Goal: Task Accomplishment & Management: Manage account settings

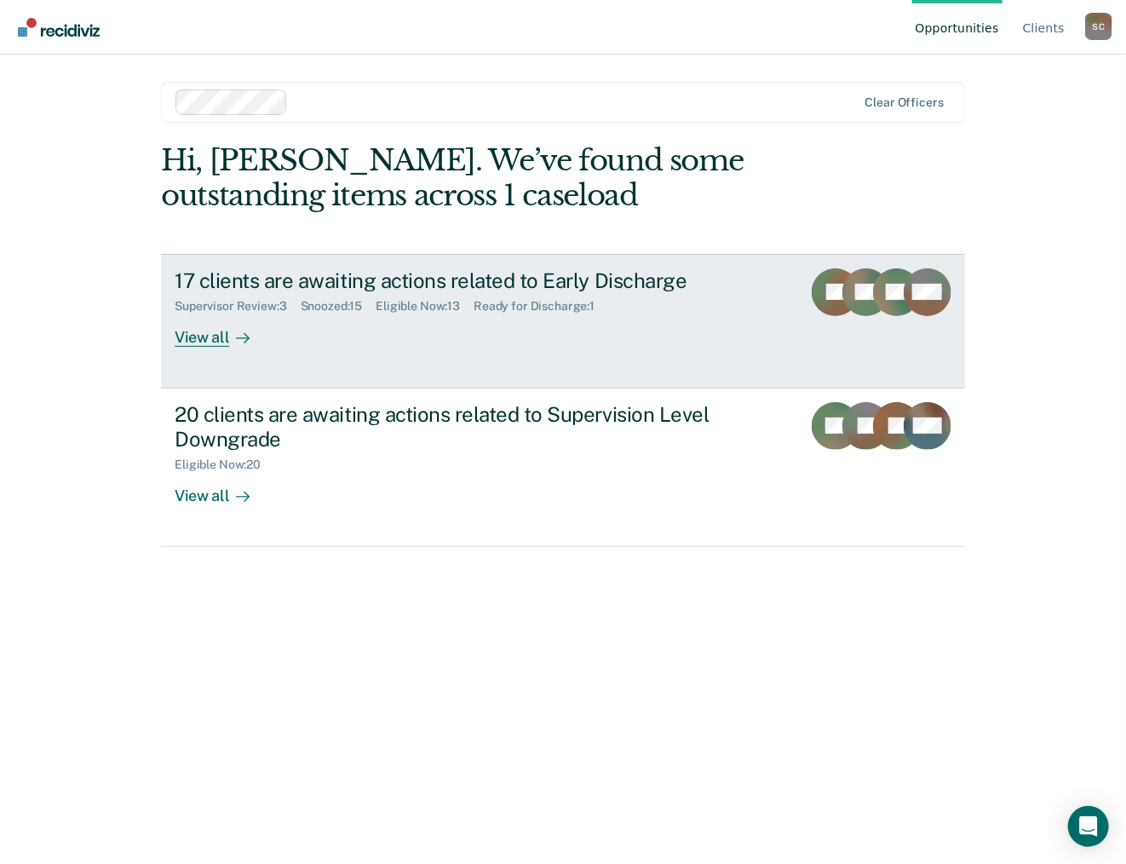
click at [250, 282] on div "17 clients are awaiting actions related to Early Discharge" at bounding box center [474, 280] width 598 height 25
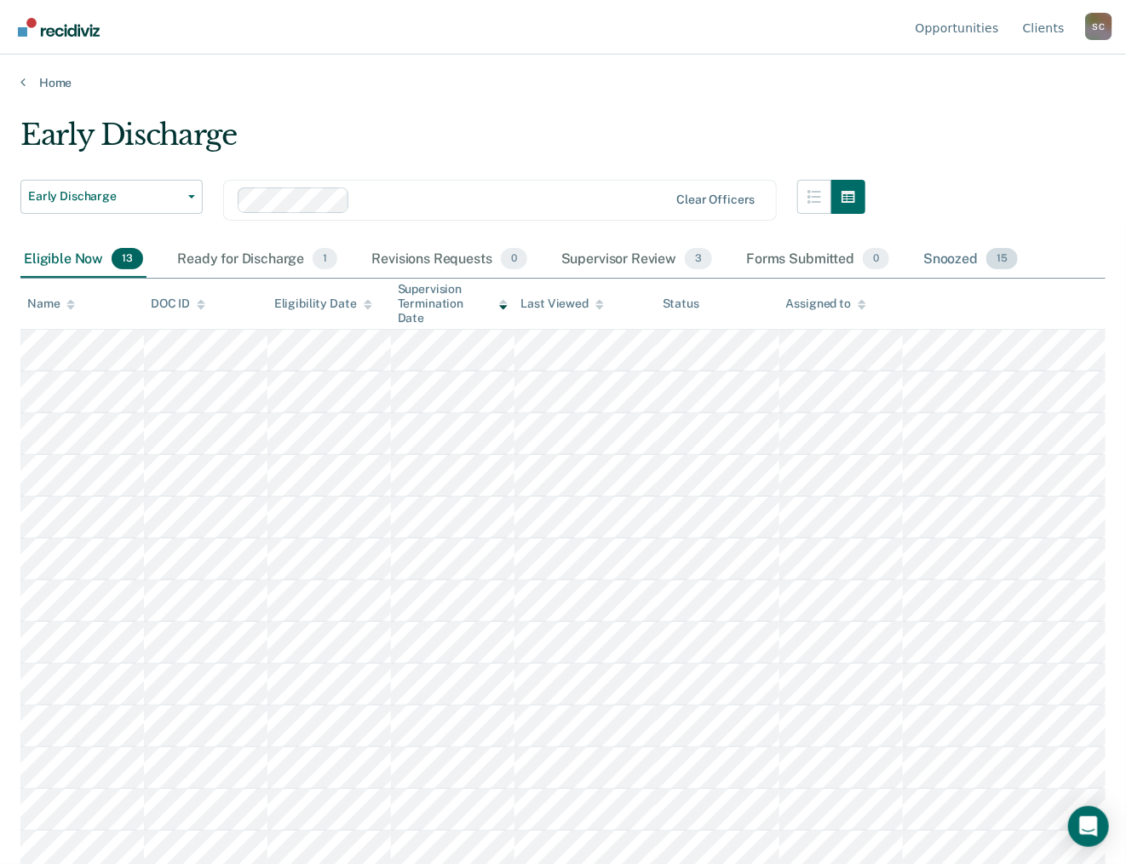
click at [964, 253] on div "Snoozed 15" at bounding box center [970, 259] width 101 height 37
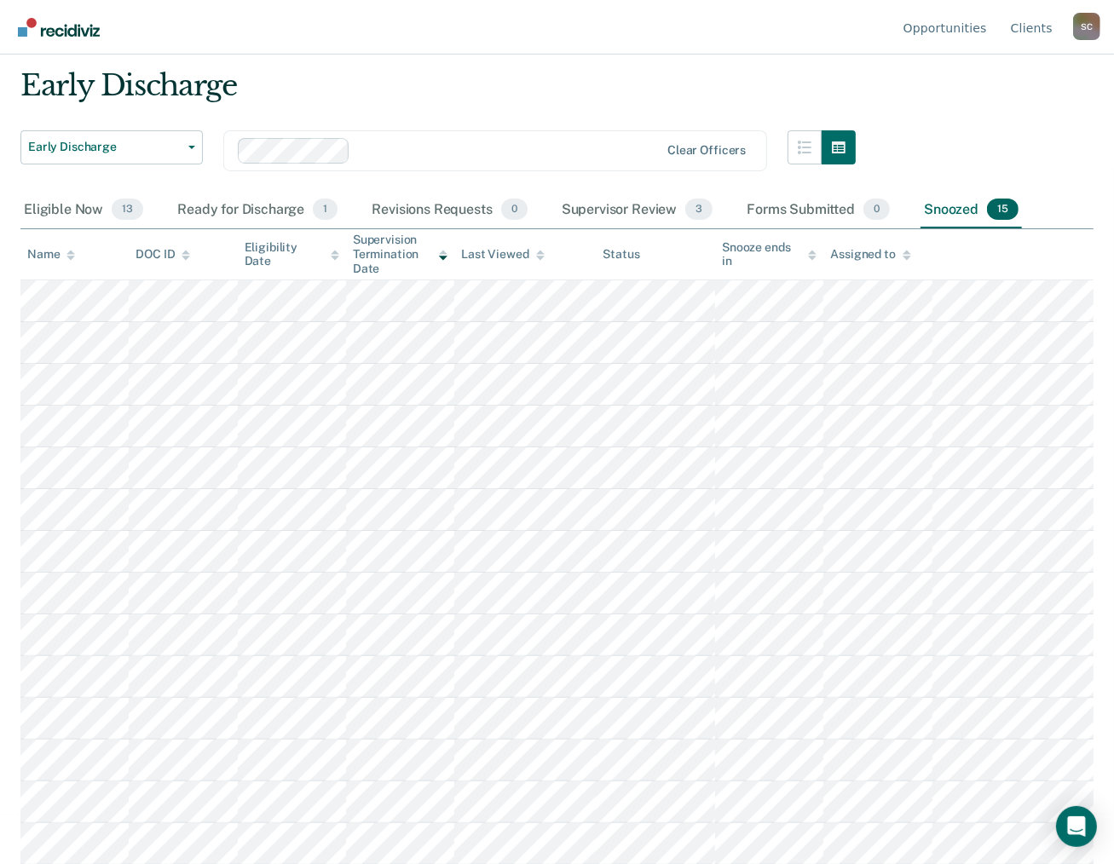
scroll to position [90, 0]
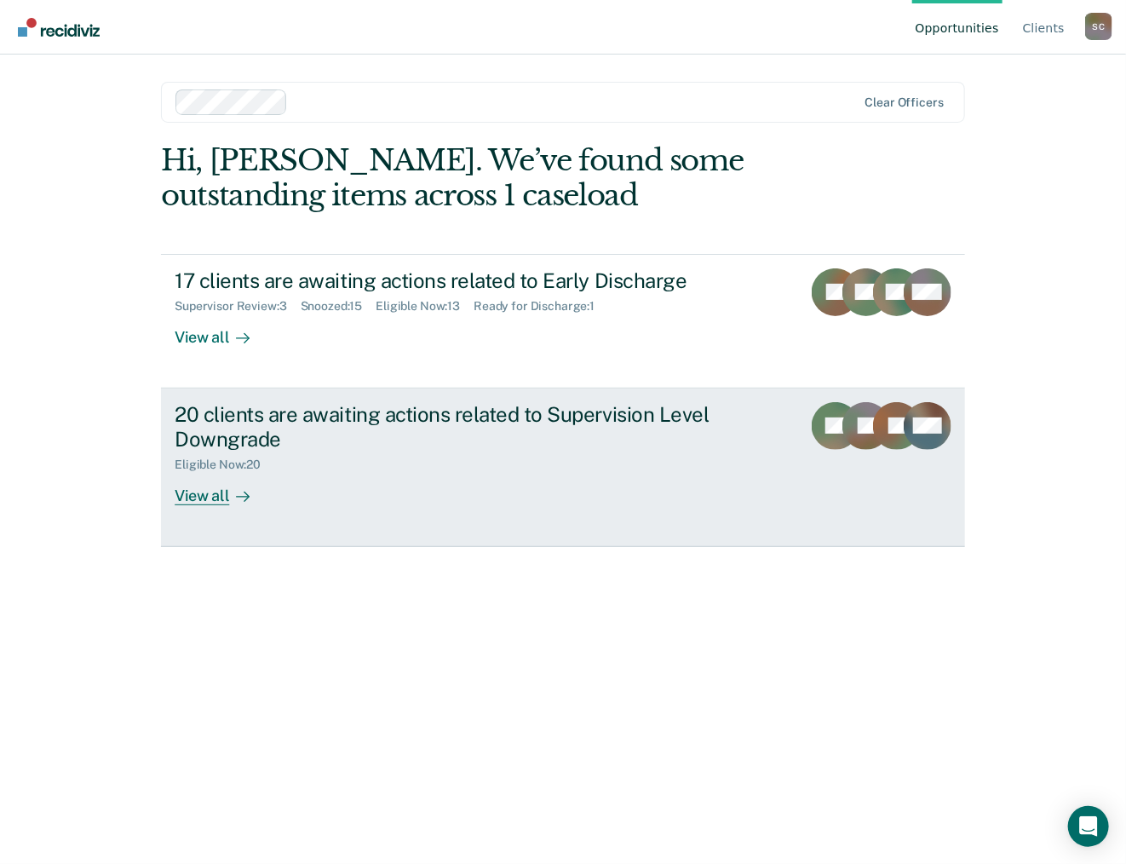
click at [233, 418] on div "20 clients are awaiting actions related to Supervision Level Downgrade" at bounding box center [474, 426] width 598 height 49
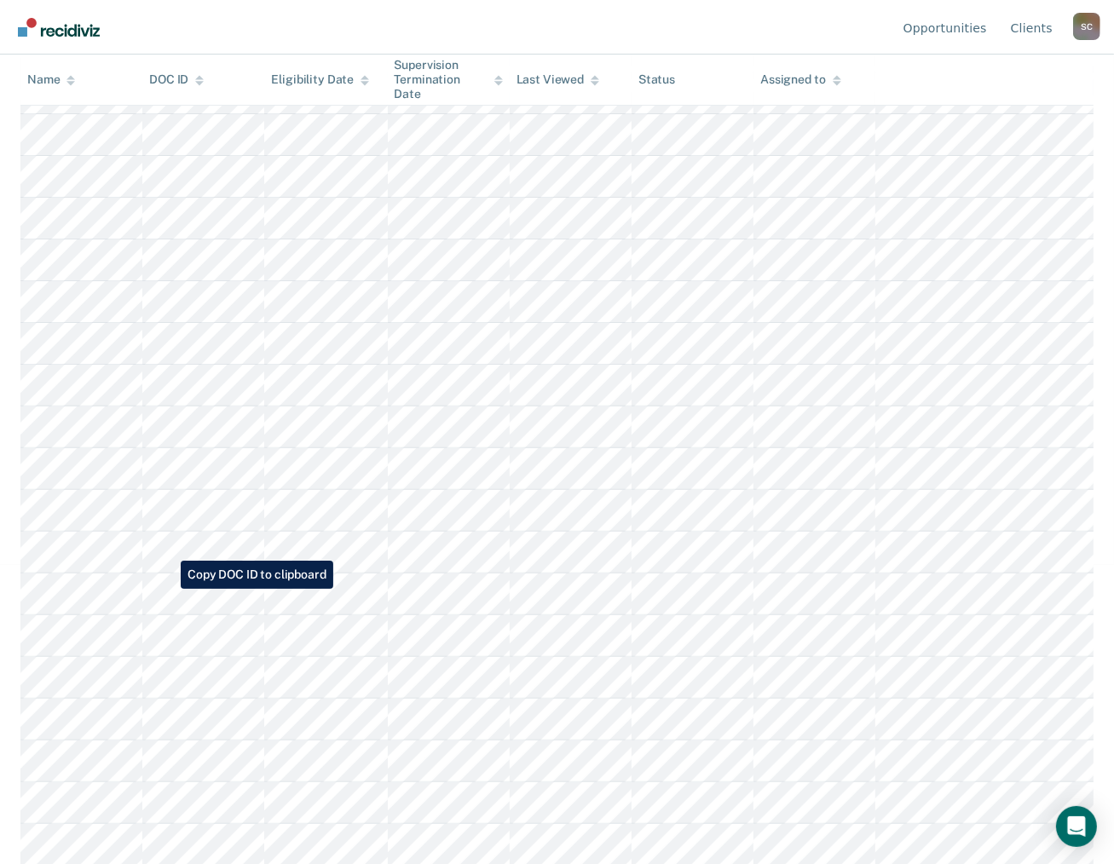
scroll to position [43, 0]
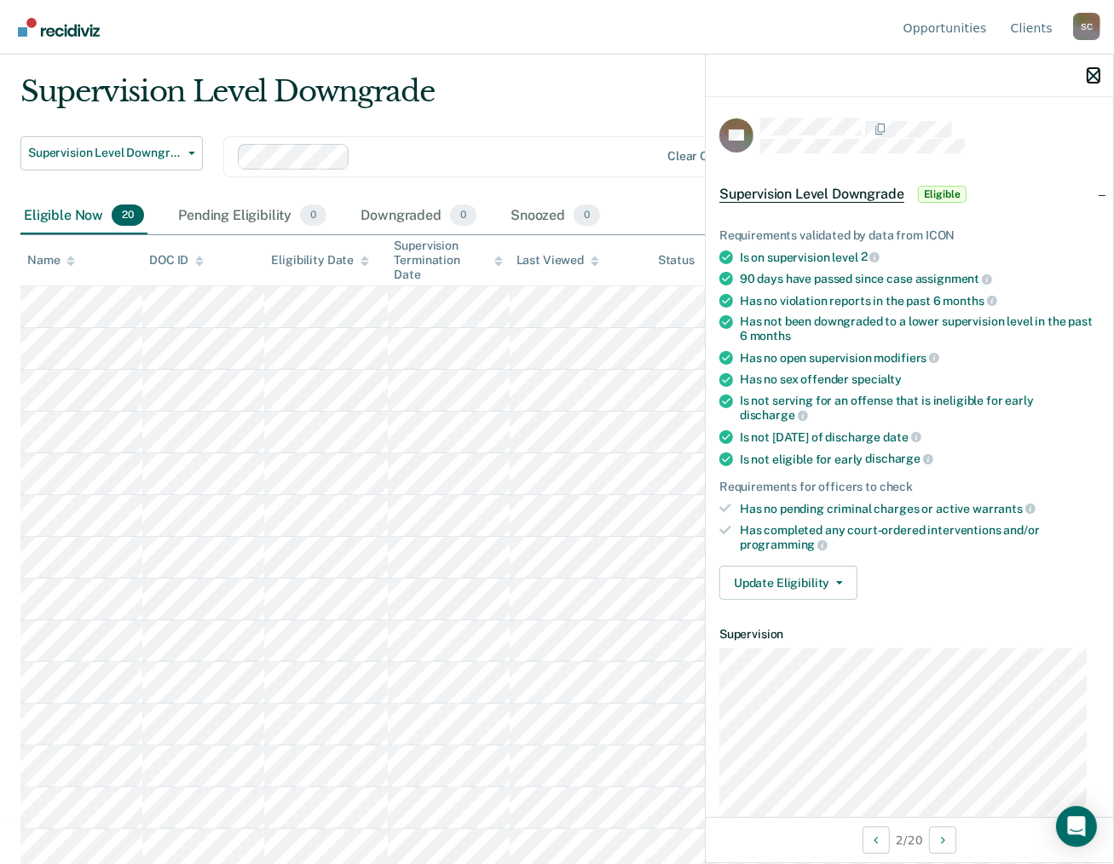
click at [1097, 78] on icon "button" at bounding box center [1093, 76] width 12 height 12
